Goal: Navigation & Orientation: Understand site structure

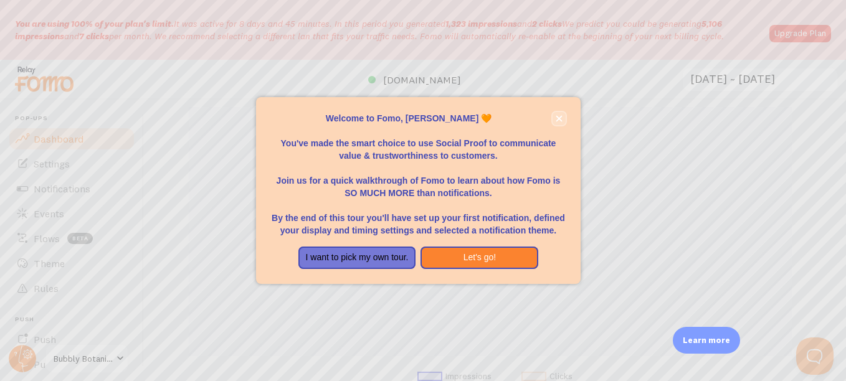
click at [558, 120] on icon "close," at bounding box center [559, 118] width 7 height 7
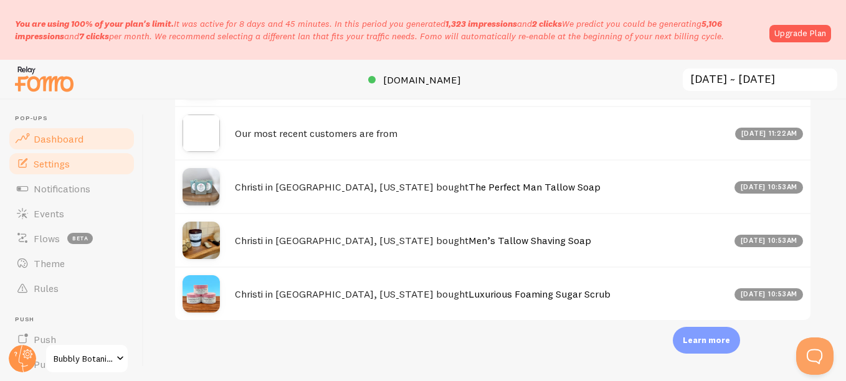
click at [53, 165] on span "Settings" at bounding box center [52, 164] width 36 height 12
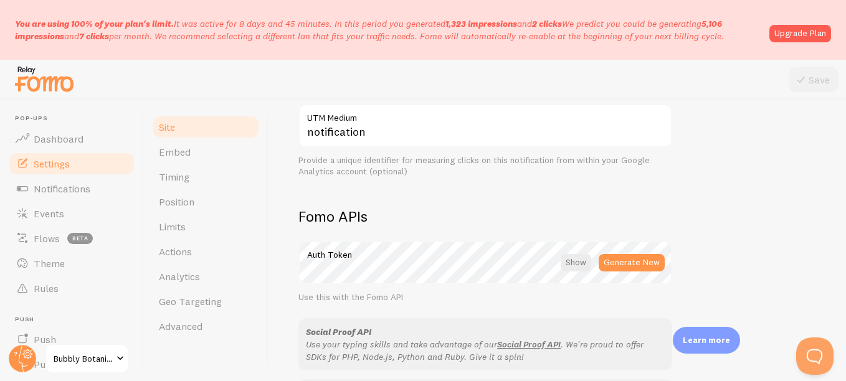
scroll to position [810, 0]
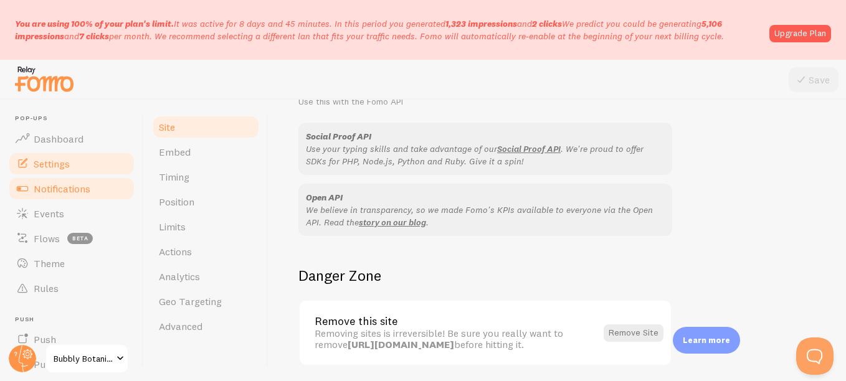
click at [85, 187] on span "Notifications" at bounding box center [62, 189] width 57 height 12
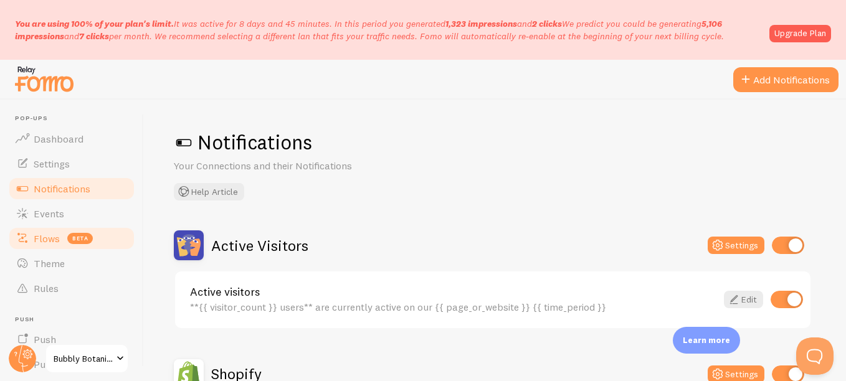
click at [36, 242] on span "Flows" at bounding box center [47, 238] width 26 height 12
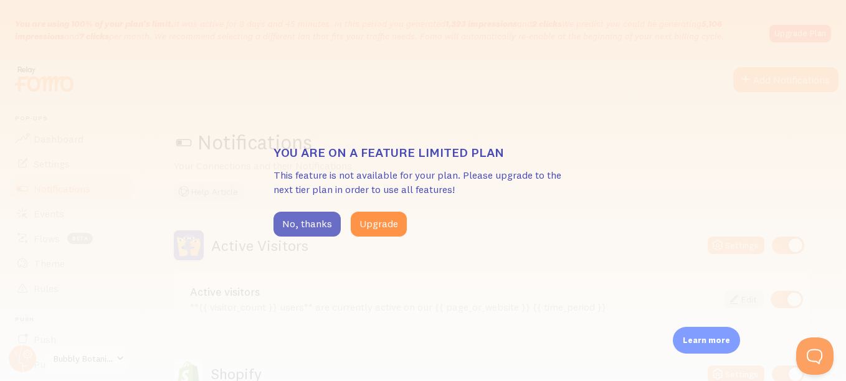
click at [301, 226] on button "No, thanks" at bounding box center [307, 224] width 67 height 25
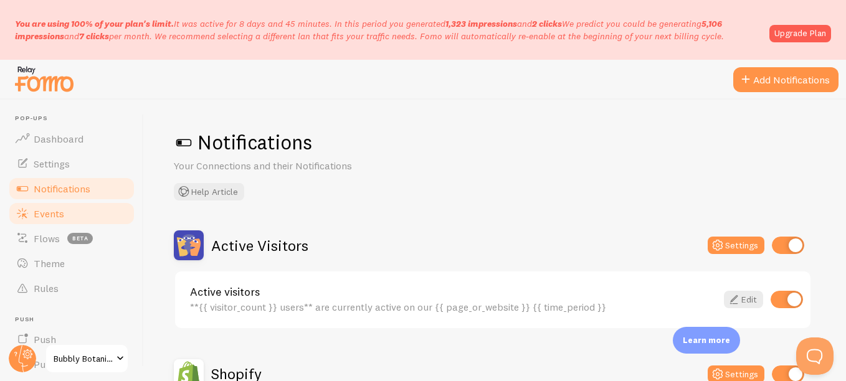
click at [49, 217] on span "Events" at bounding box center [49, 214] width 31 height 12
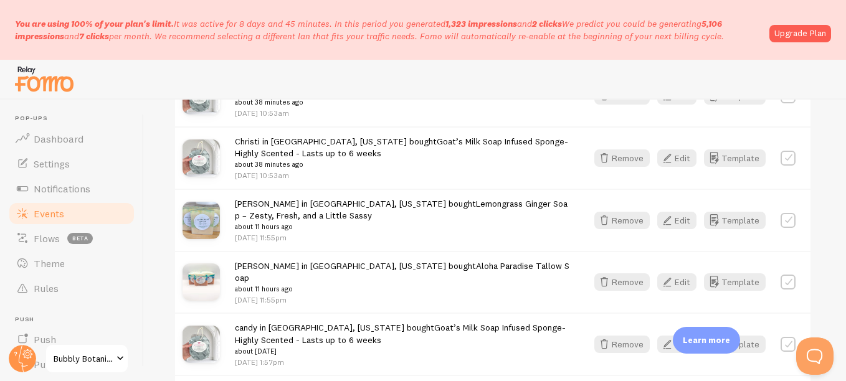
scroll to position [810, 0]
